Goal: Transaction & Acquisition: Purchase product/service

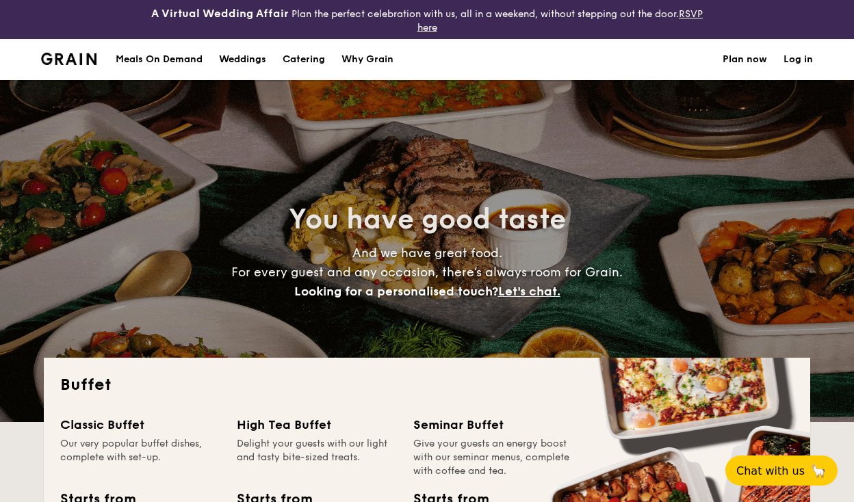
select select
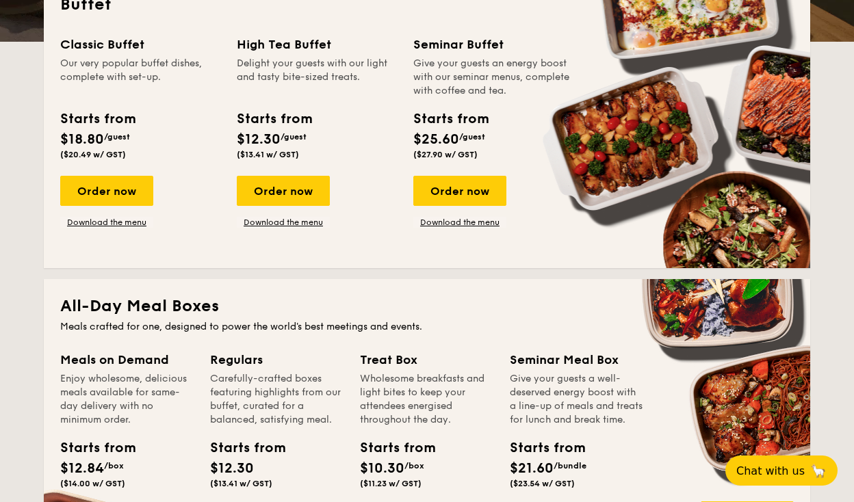
scroll to position [334, 0]
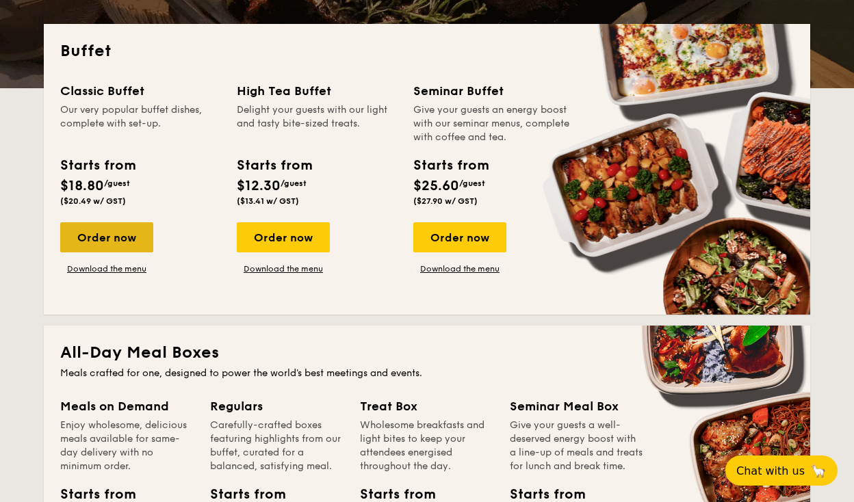
click at [128, 231] on div "Order now" at bounding box center [106, 237] width 93 height 30
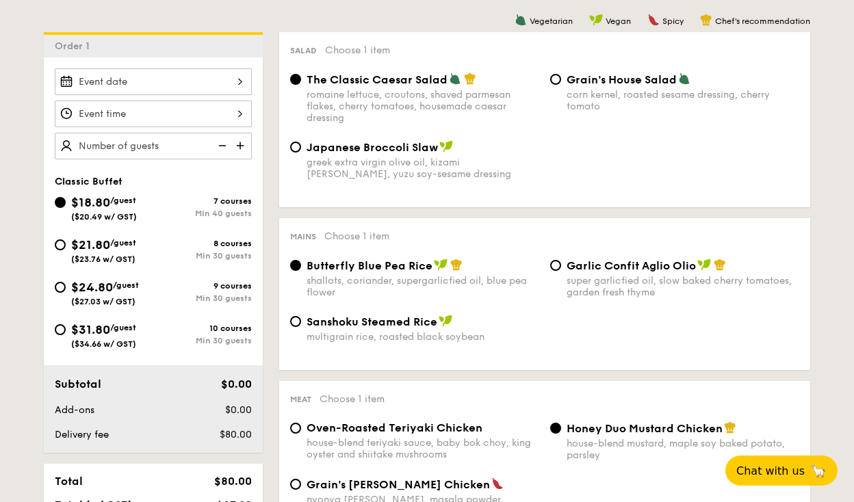
scroll to position [394, 0]
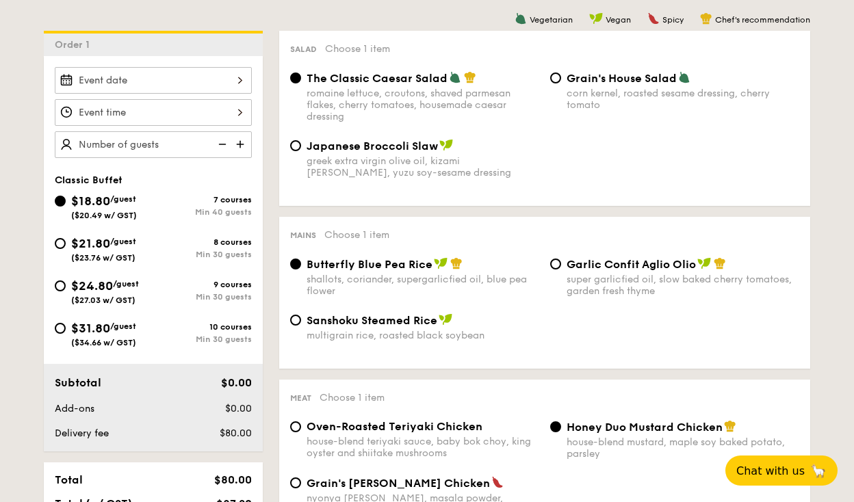
click at [64, 240] on input "$21.80 /guest ($23.76 w/ GST) 8 courses Min 30 guests" at bounding box center [60, 243] width 11 height 11
radio input "true"
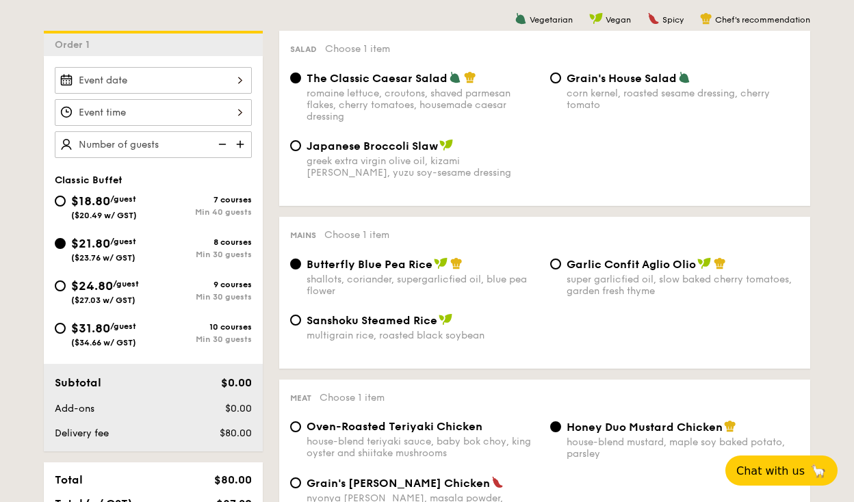
radio input "true"
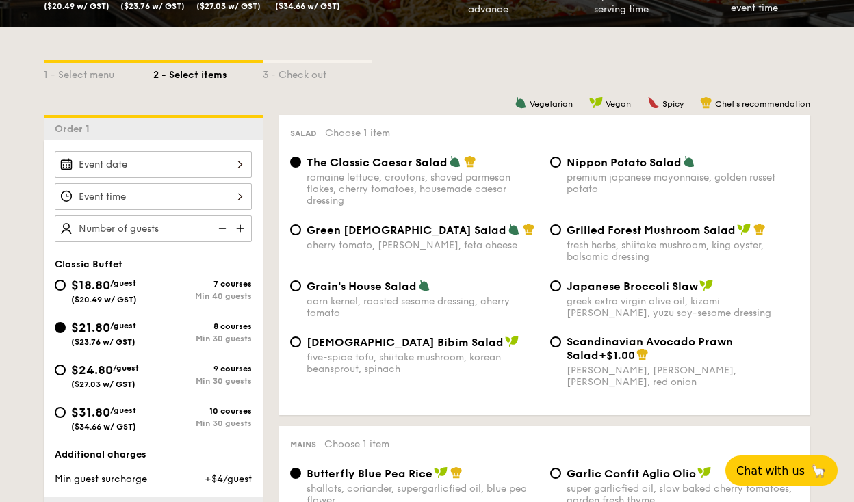
scroll to position [311, 0]
click at [183, 291] on div "Min 40 guests" at bounding box center [202, 296] width 98 height 10
click at [66, 290] on input "$18.80 /guest ($20.49 w/ GST) 7 courses Min 40 guests" at bounding box center [60, 284] width 11 height 11
radio input "true"
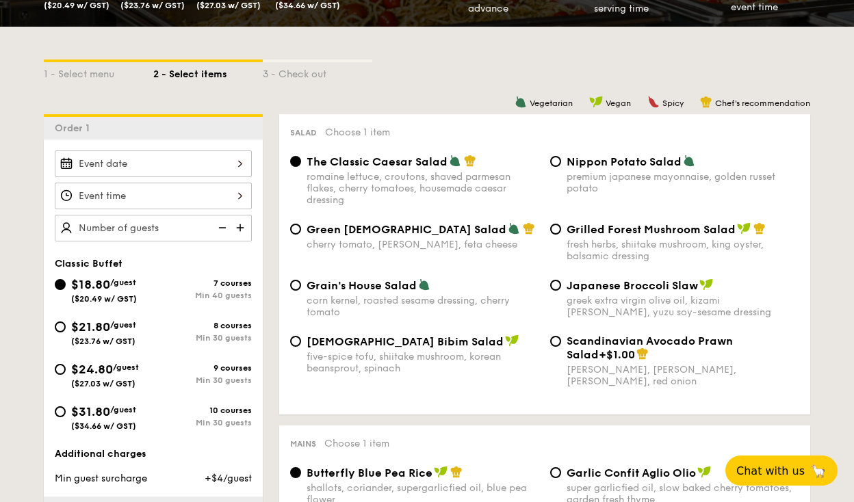
radio input "true"
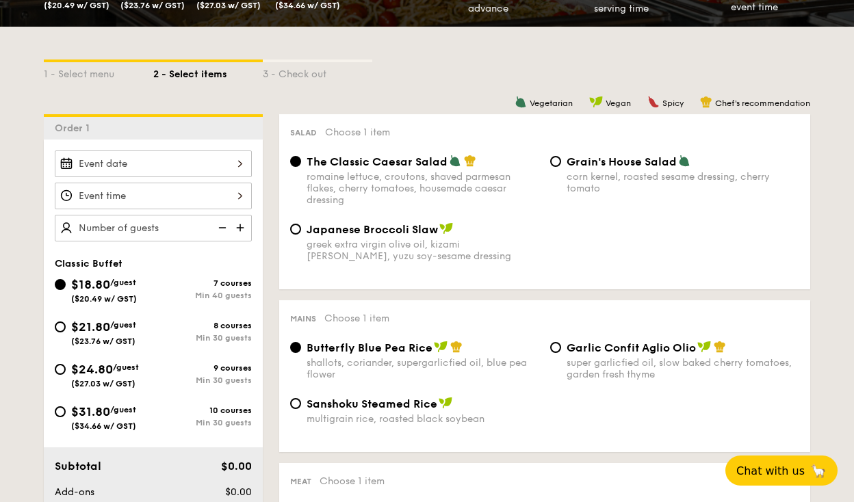
click at [170, 323] on div "8 courses" at bounding box center [202, 326] width 98 height 10
click at [66, 323] on input "$21.80 /guest ($23.76 w/ GST) 8 courses Min 30 guests" at bounding box center [60, 326] width 11 height 11
radio input "true"
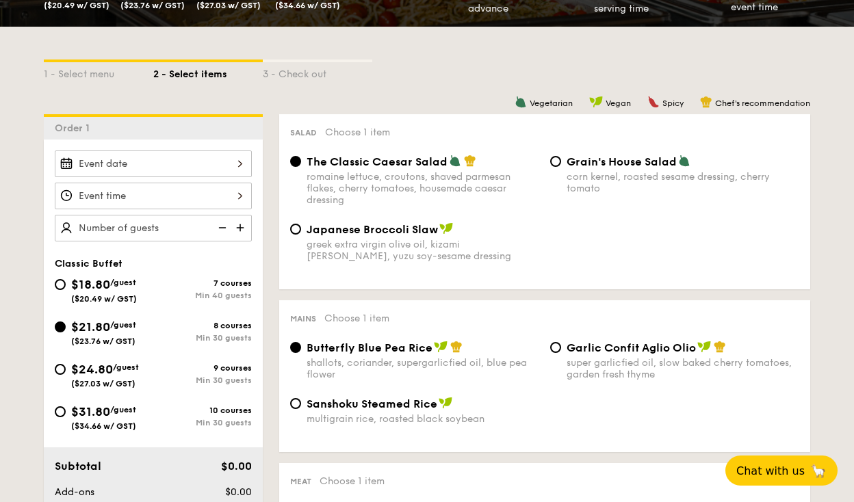
radio input "true"
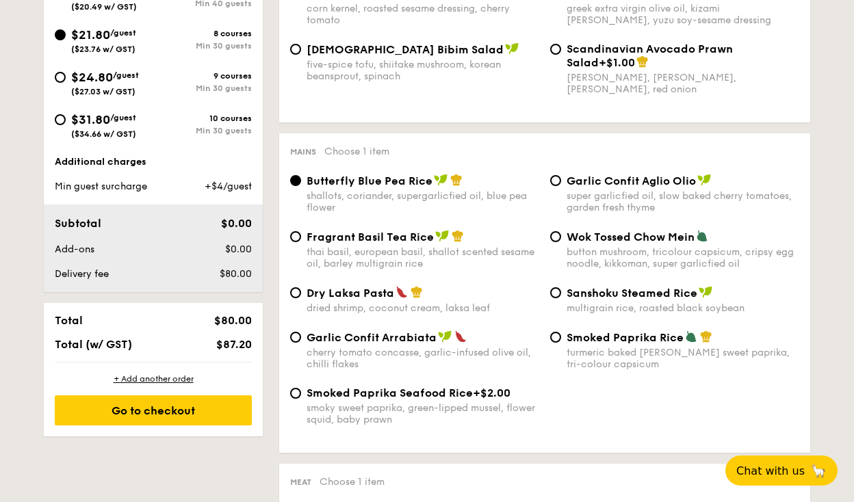
scroll to position [603, 0]
click at [300, 295] on div "Dry Laksa Pasta dried shrimp, coconut cream, laksa leaf" at bounding box center [415, 299] width 260 height 28
click at [298, 296] on input "Dry Laksa Pasta dried shrimp, coconut cream, laksa leaf" at bounding box center [295, 292] width 11 height 11
radio input "true"
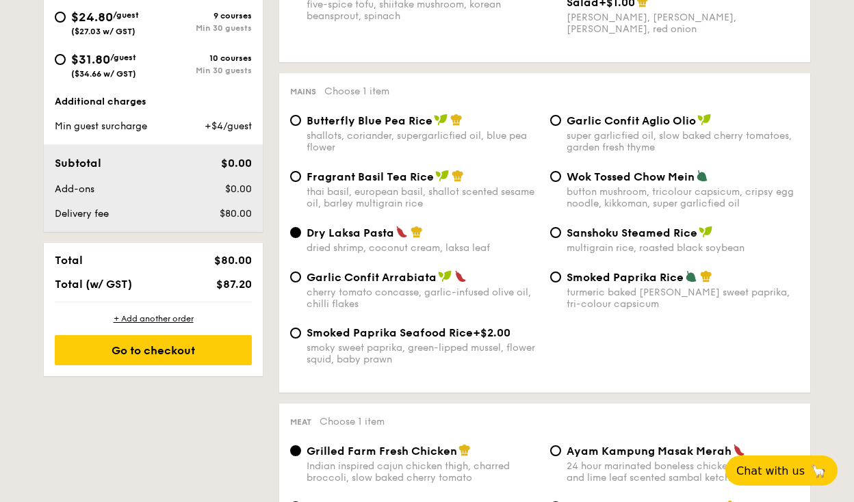
scroll to position [620, 0]
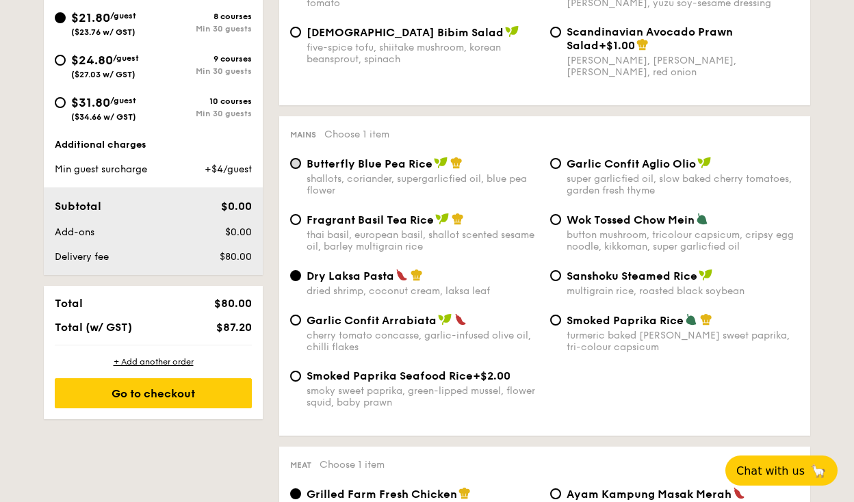
click at [295, 158] on input "Butterfly Blue Pea Rice shallots, coriander, supergarlicfied oil, blue pea flow…" at bounding box center [295, 163] width 11 height 11
radio input "true"
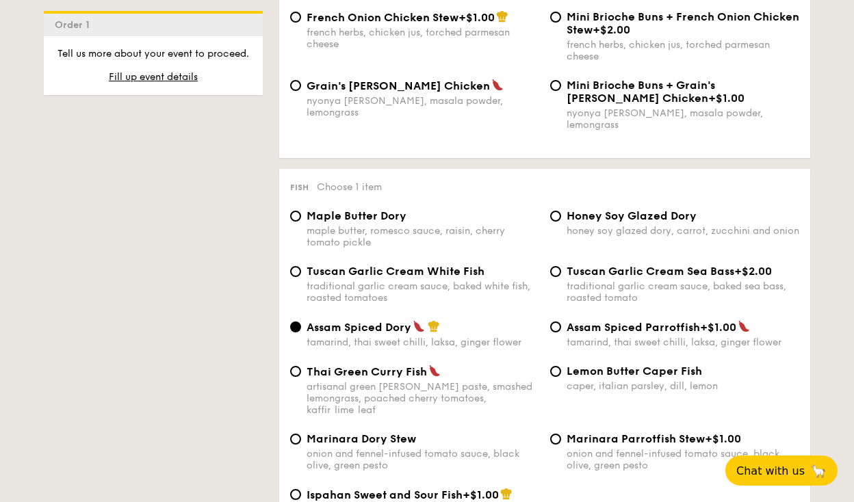
scroll to position [1289, 0]
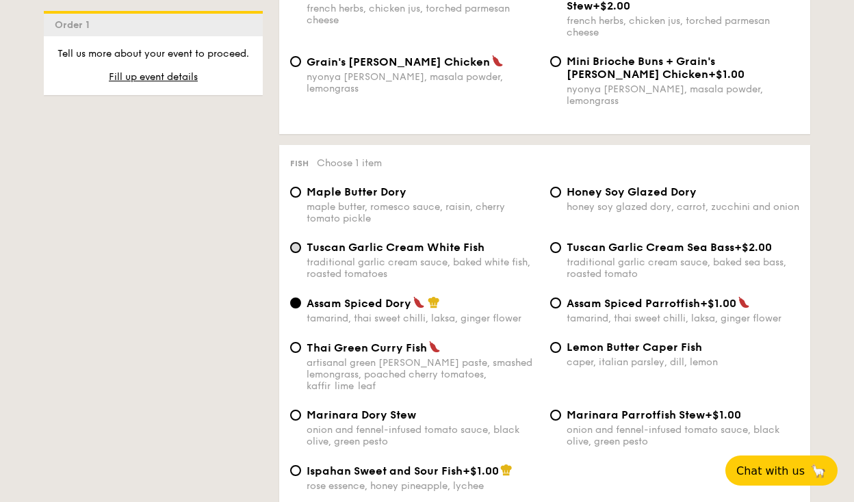
click at [296, 242] on input "Tuscan Garlic Cream White Fish traditional garlic cream sauce, baked white fish…" at bounding box center [295, 247] width 11 height 11
radio input "true"
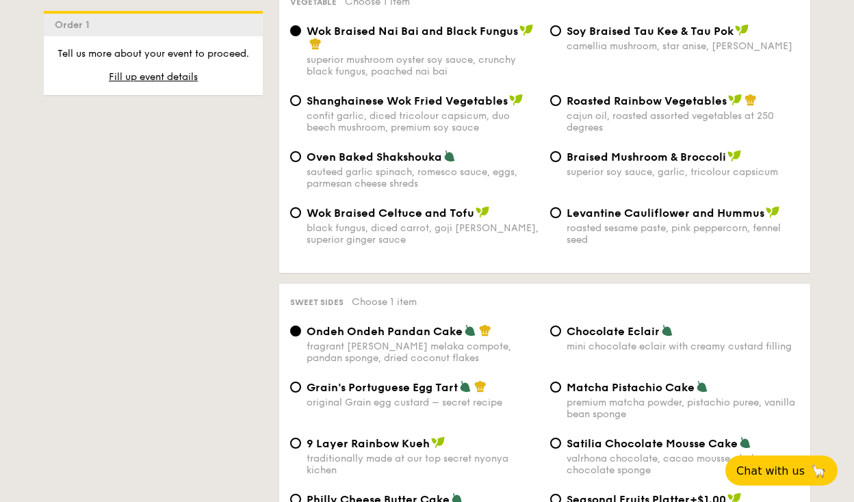
scroll to position [1888, 0]
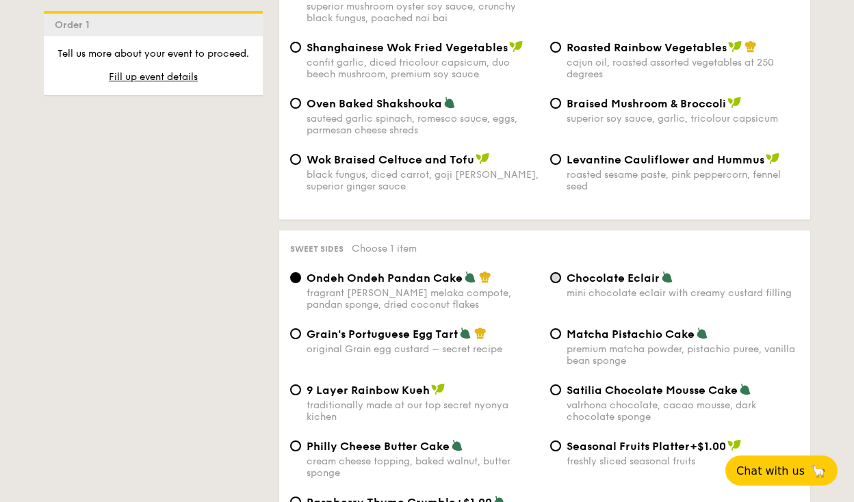
click at [557, 272] on input "Chocolate Eclair mini chocolate eclair with creamy custard filling" at bounding box center [555, 277] width 11 height 11
radio input "true"
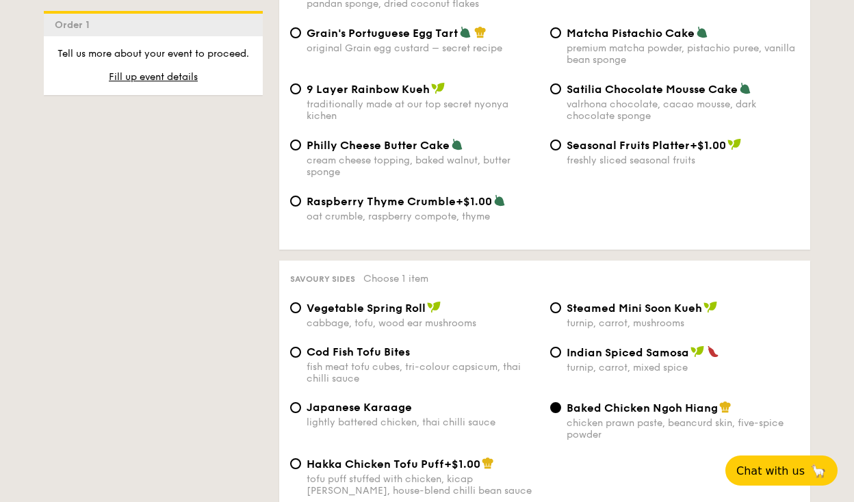
scroll to position [2190, 0]
